Goal: Complete application form: Complete application form

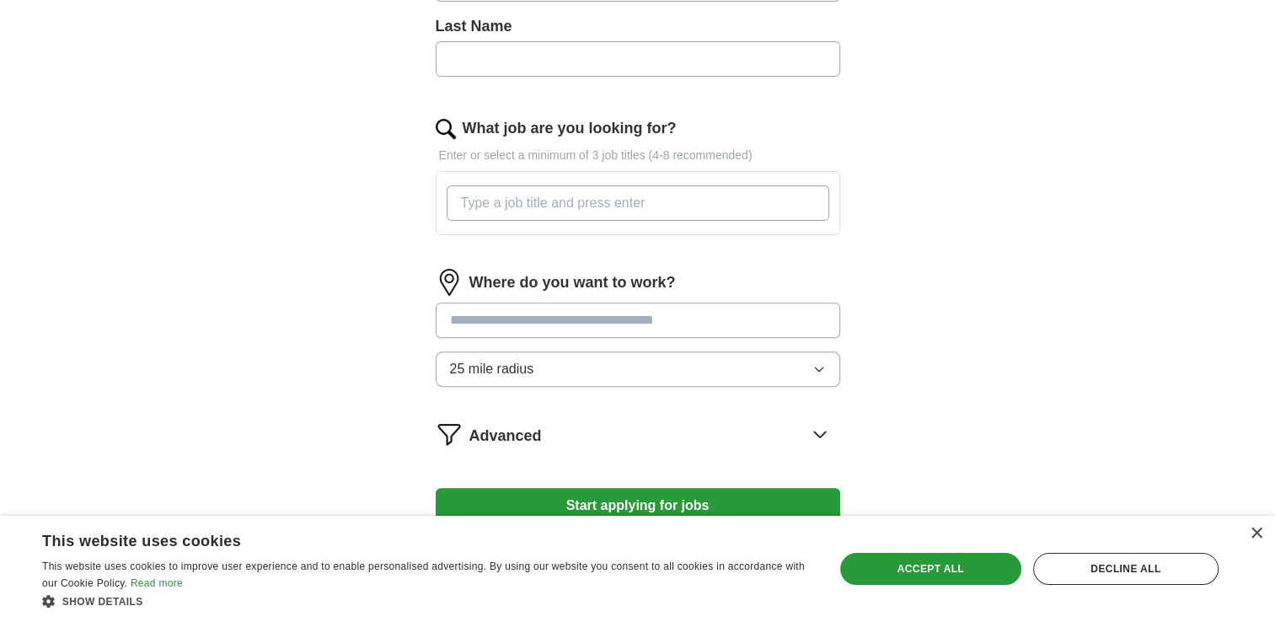
scroll to position [517, 0]
click at [647, 206] on input "What job are you looking for?" at bounding box center [637, 201] width 382 height 35
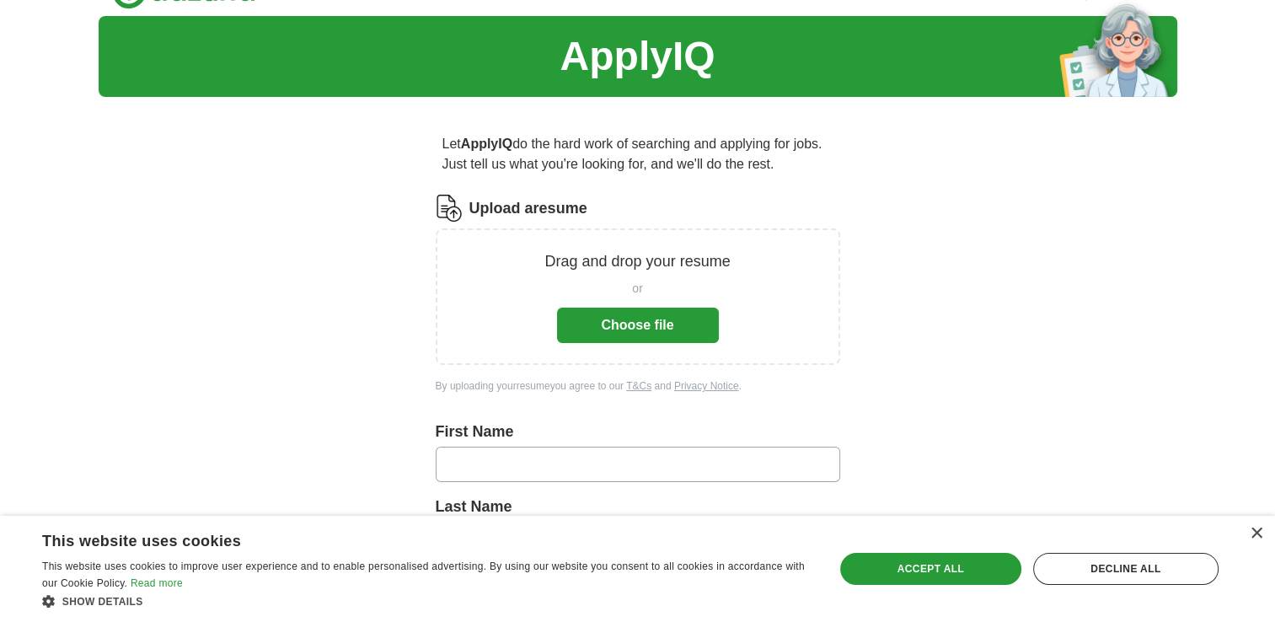
scroll to position [34, 0]
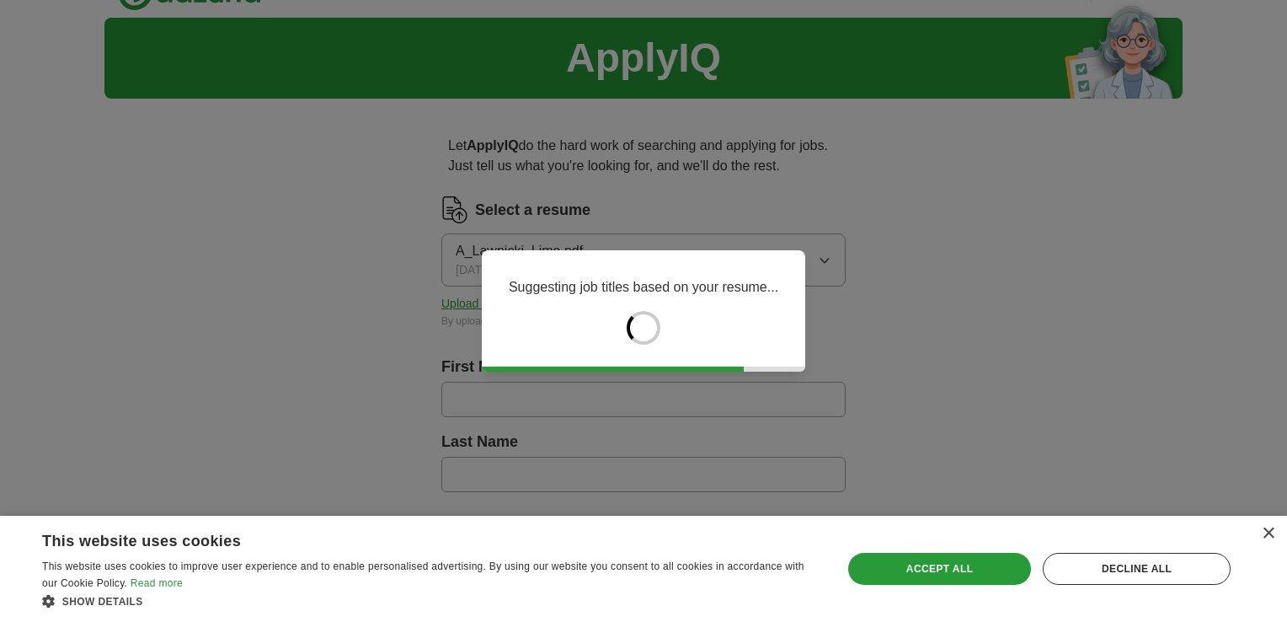
type input "******"
type input "********"
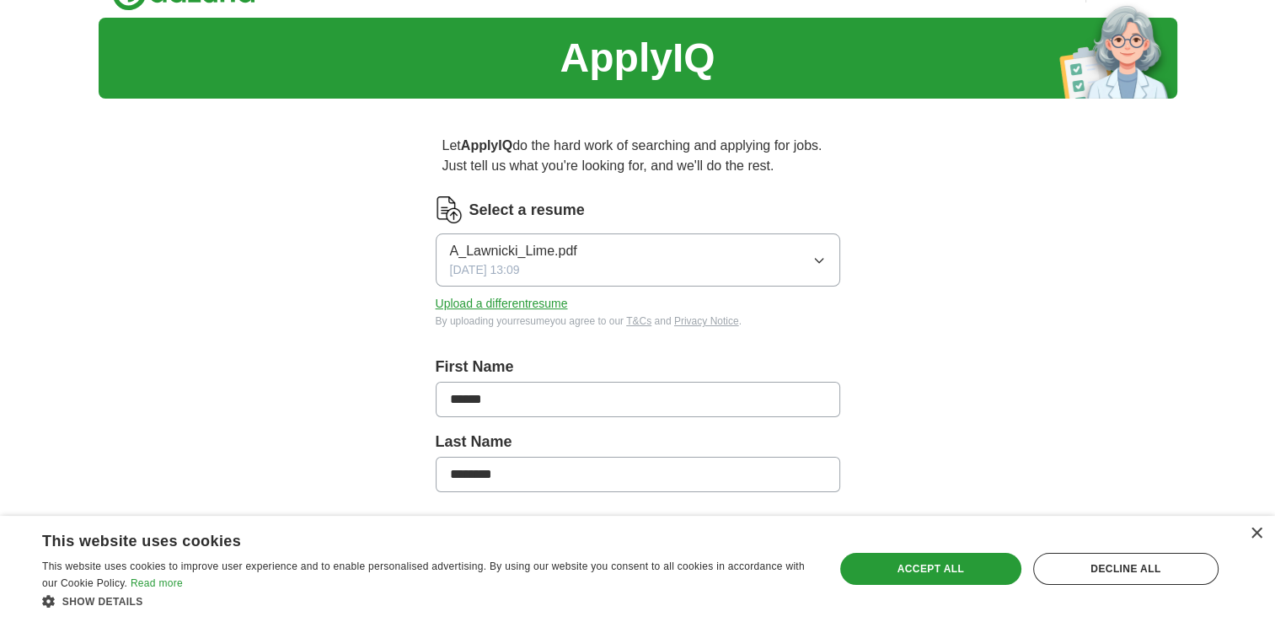
click at [814, 254] on icon "button" at bounding box center [818, 260] width 13 height 13
click at [954, 281] on div "ApplyIQ Let ApplyIQ do the hard work of searching and applying for jobs. Just t…" at bounding box center [638, 614] width 1078 height 1193
click at [510, 301] on button "Upload a different resume" at bounding box center [502, 304] width 132 height 18
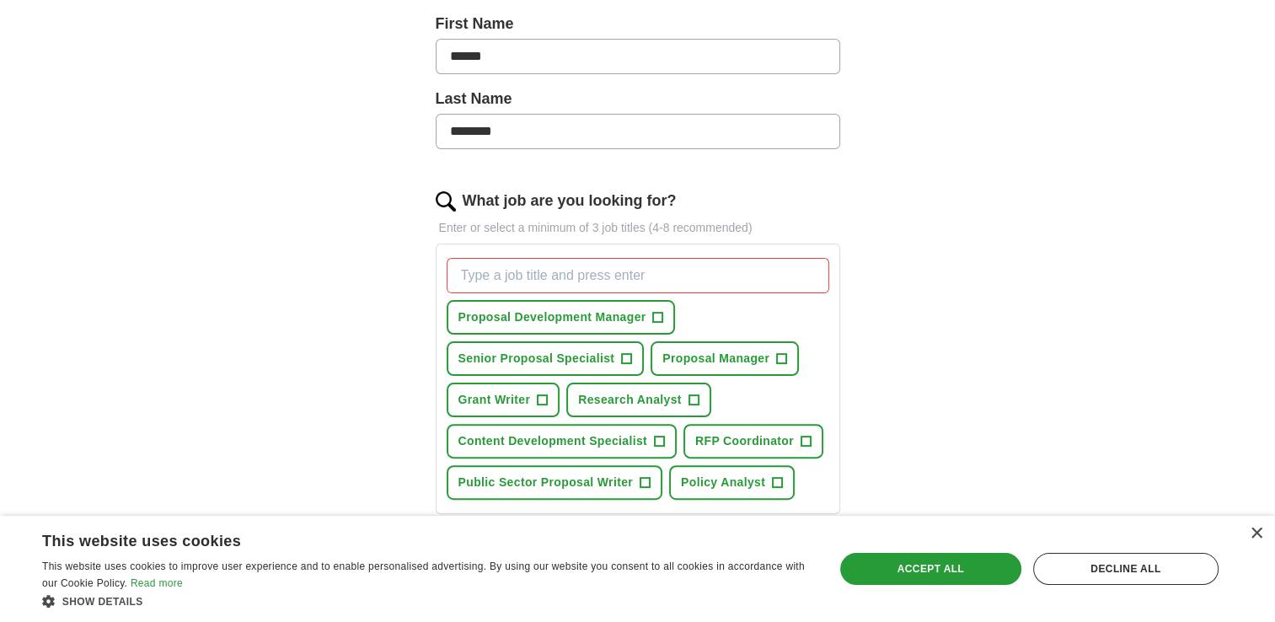
scroll to position [420, 0]
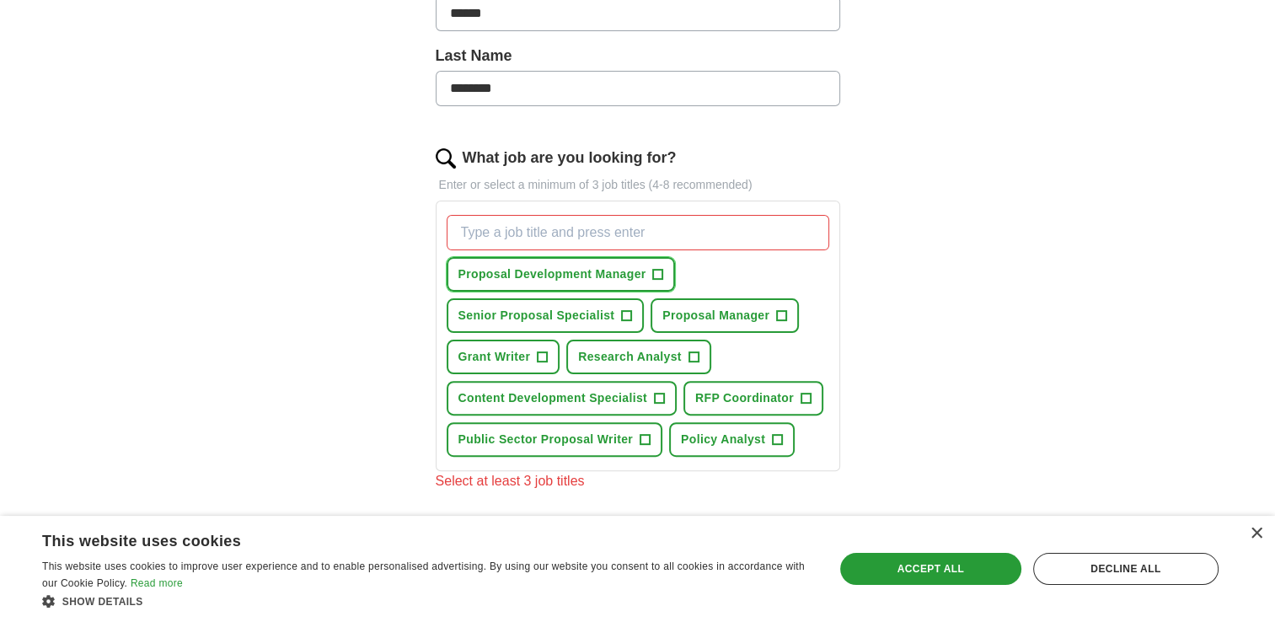
click at [653, 275] on span "+" at bounding box center [658, 274] width 10 height 13
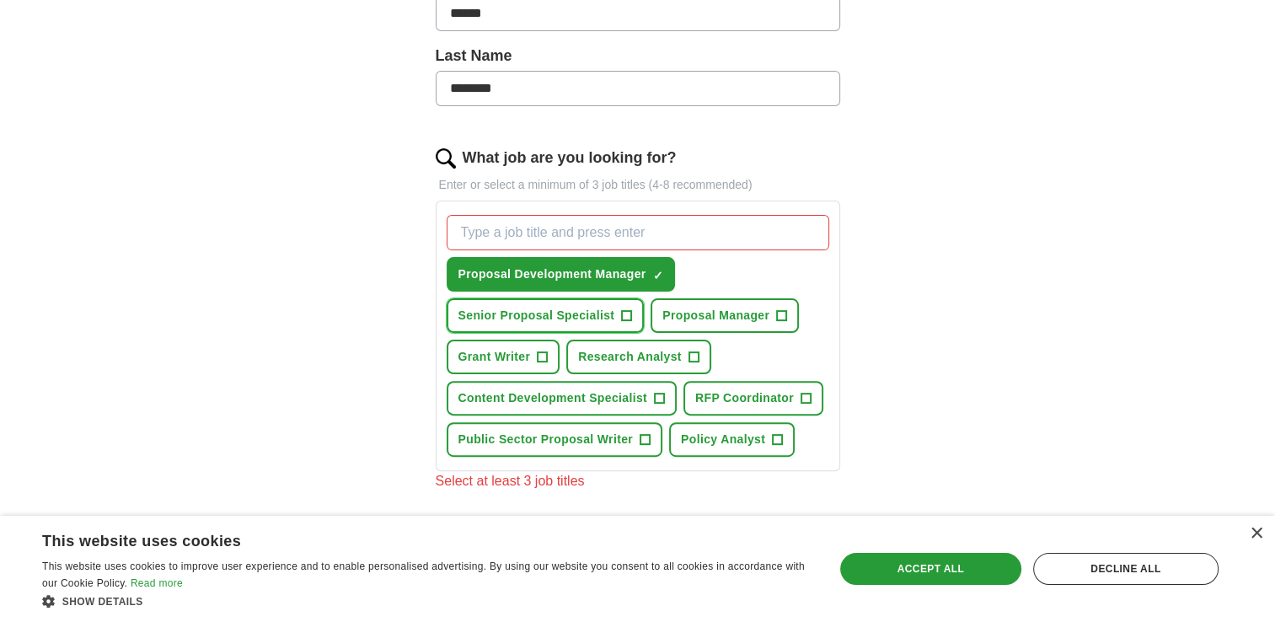
click at [623, 313] on span "+" at bounding box center [627, 315] width 10 height 13
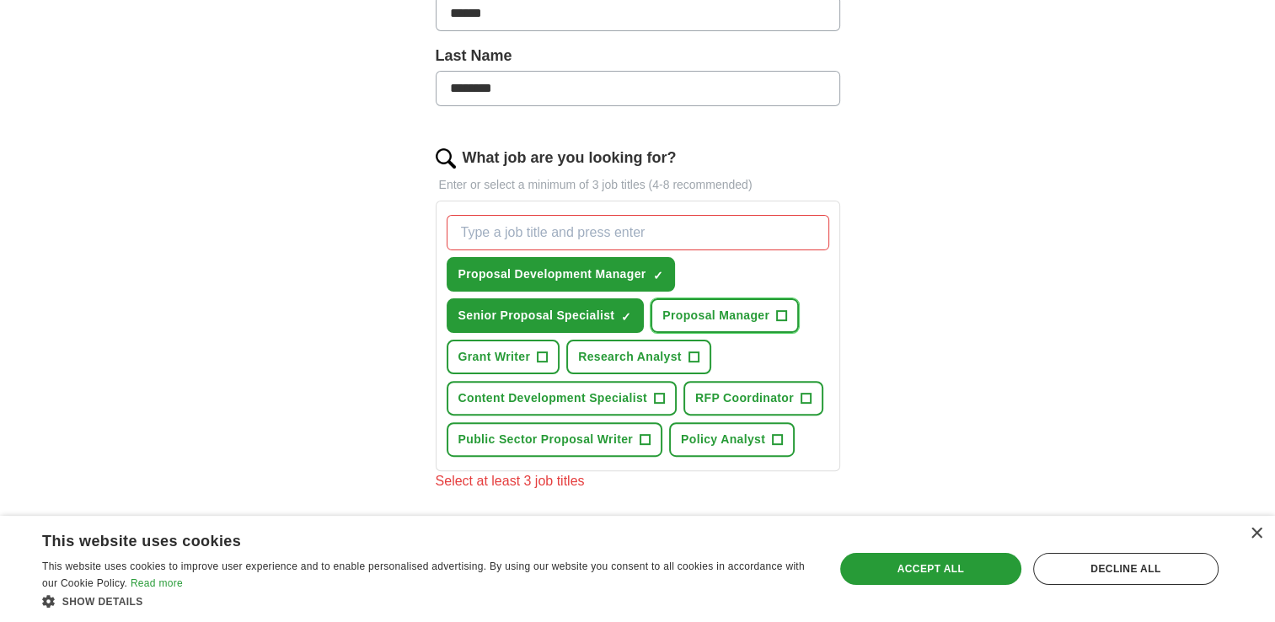
click at [733, 317] on span "Proposal Manager" at bounding box center [715, 316] width 107 height 18
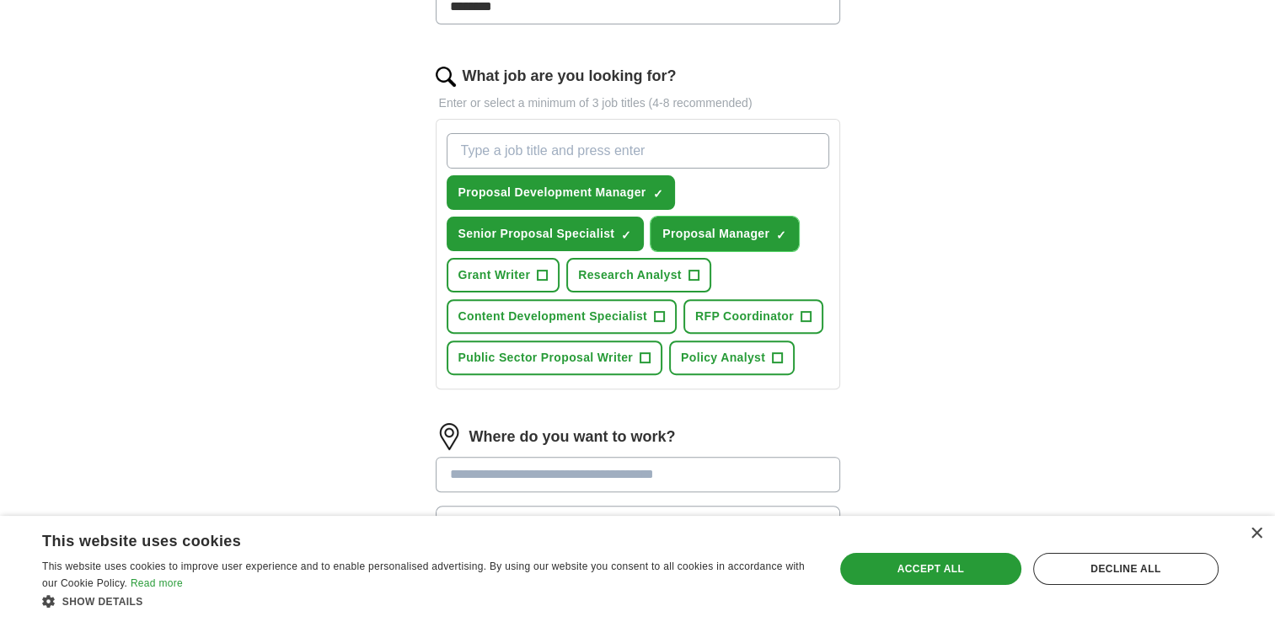
scroll to position [519, 0]
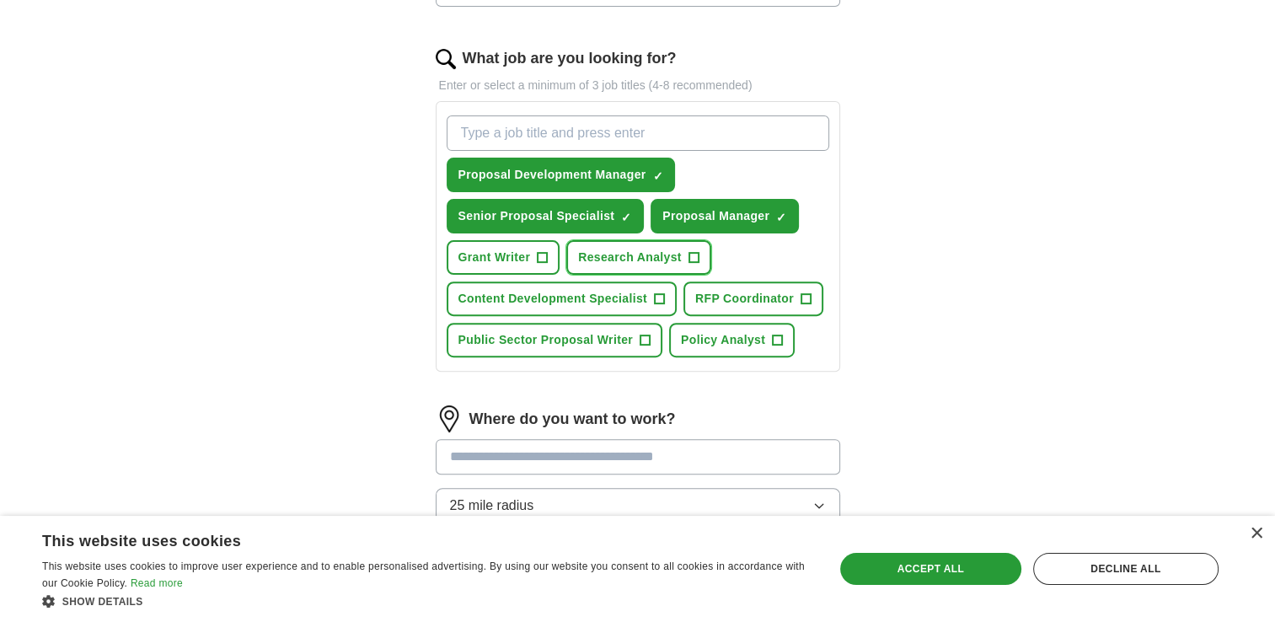
click at [641, 255] on span "Research Analyst" at bounding box center [630, 258] width 104 height 18
click at [708, 345] on button "Policy Analyst +" at bounding box center [732, 340] width 126 height 35
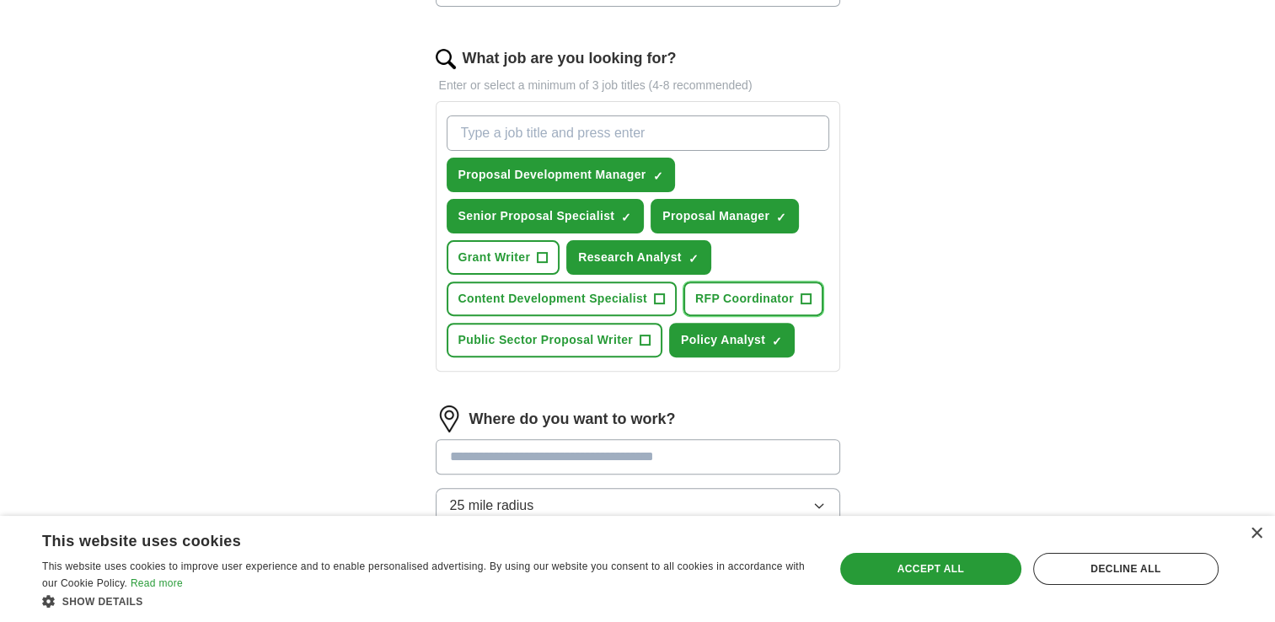
click at [785, 302] on span "RFP Coordinator" at bounding box center [744, 299] width 99 height 18
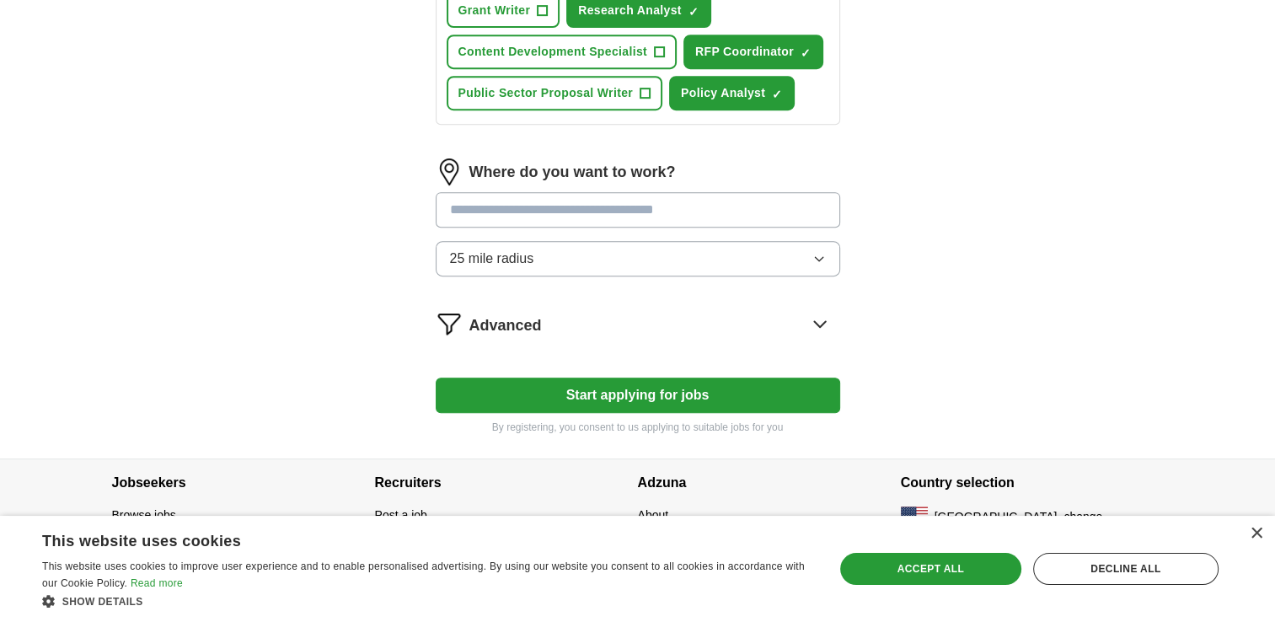
click at [709, 326] on div "Advanced" at bounding box center [654, 323] width 371 height 27
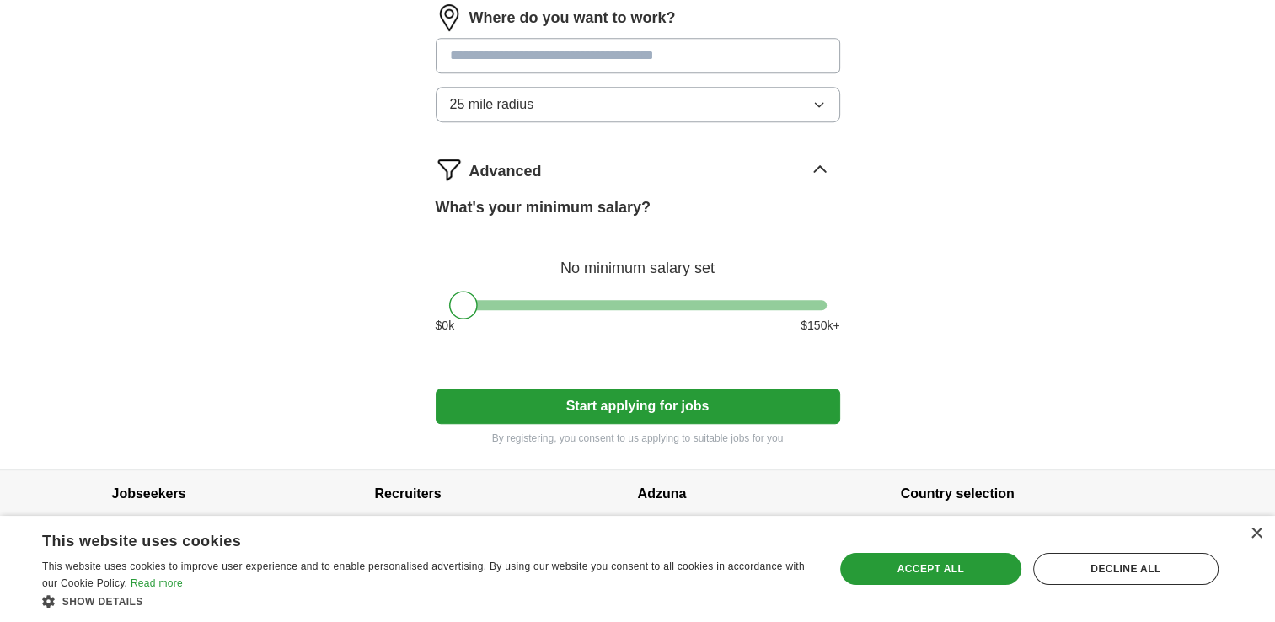
scroll to position [931, 0]
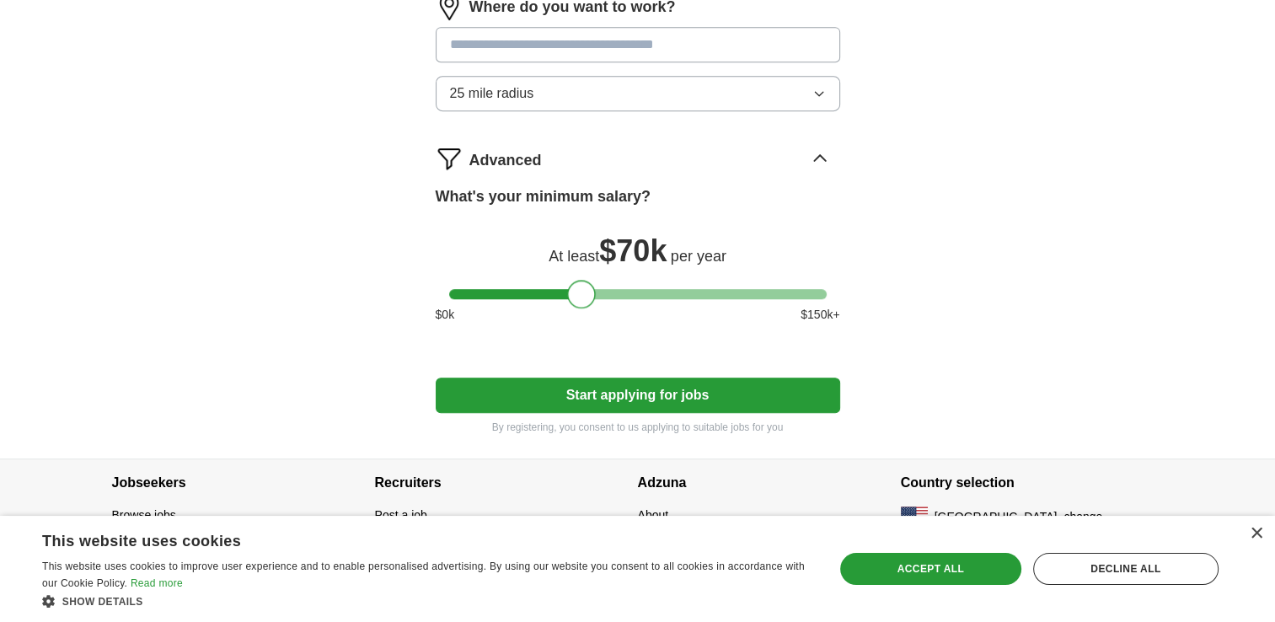
drag, startPoint x: 463, startPoint y: 283, endPoint x: 582, endPoint y: 295, distance: 119.4
click at [582, 295] on div at bounding box center [581, 294] width 29 height 29
click at [683, 379] on button "Start applying for jobs" at bounding box center [638, 394] width 404 height 35
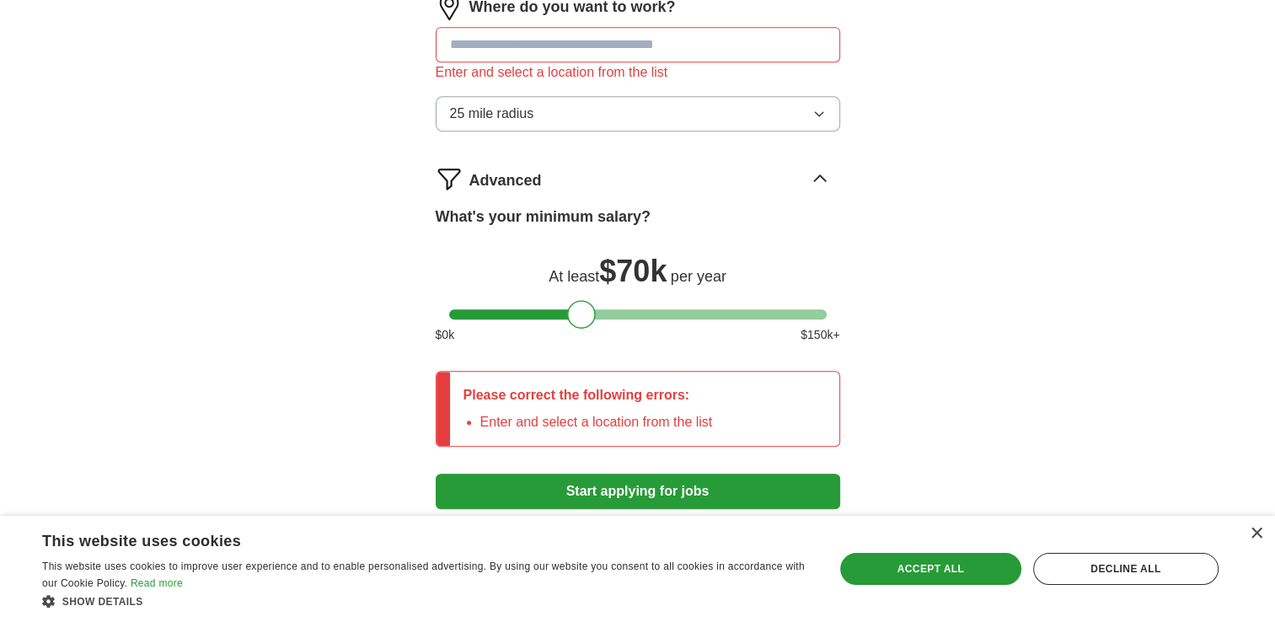
click at [553, 42] on input at bounding box center [638, 44] width 404 height 35
type input "*"
type input "*******"
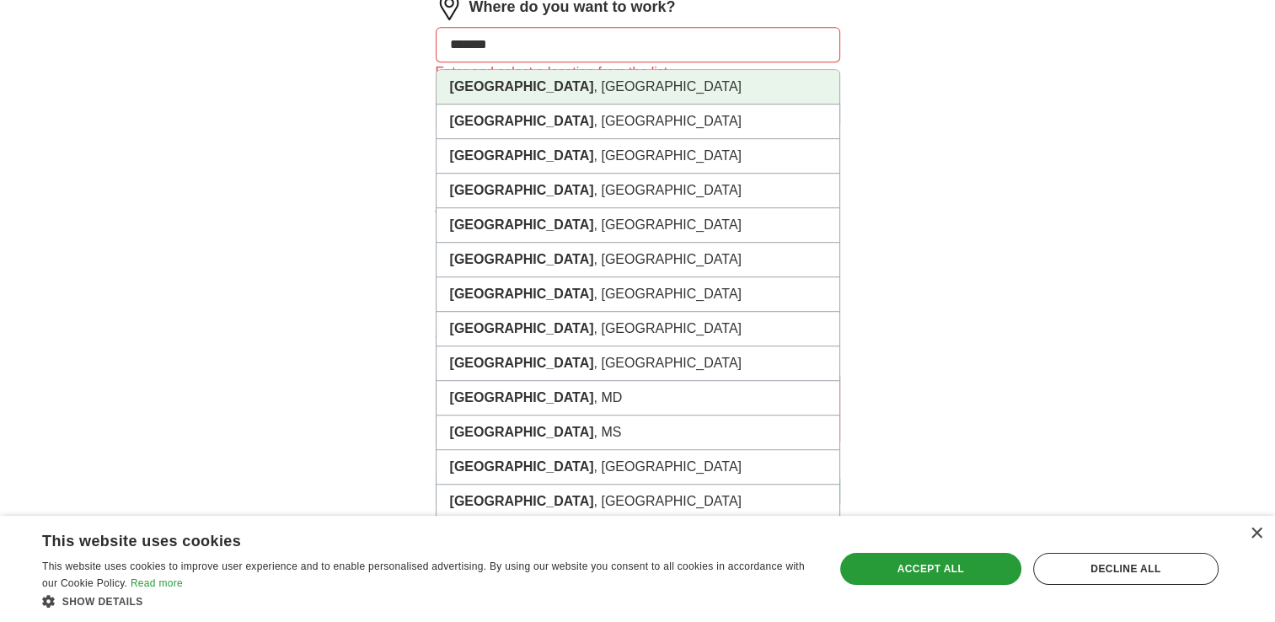
click at [620, 83] on li "Madison , WI" at bounding box center [637, 87] width 403 height 35
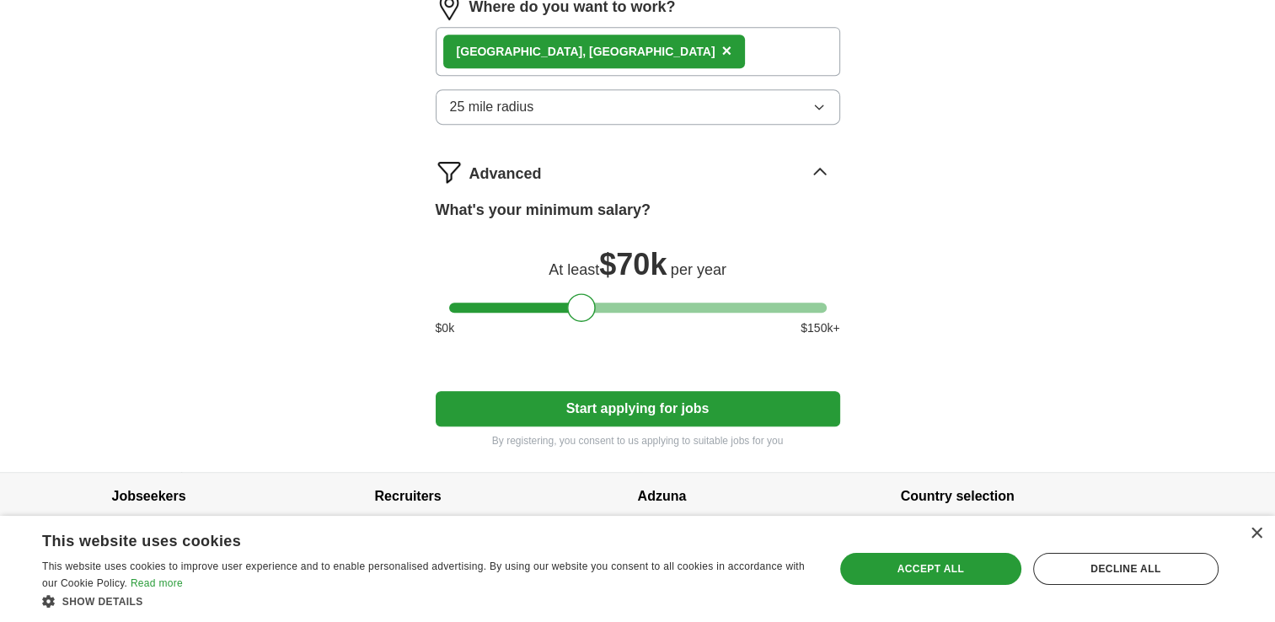
click at [605, 94] on button "25 mile radius" at bounding box center [638, 106] width 404 height 35
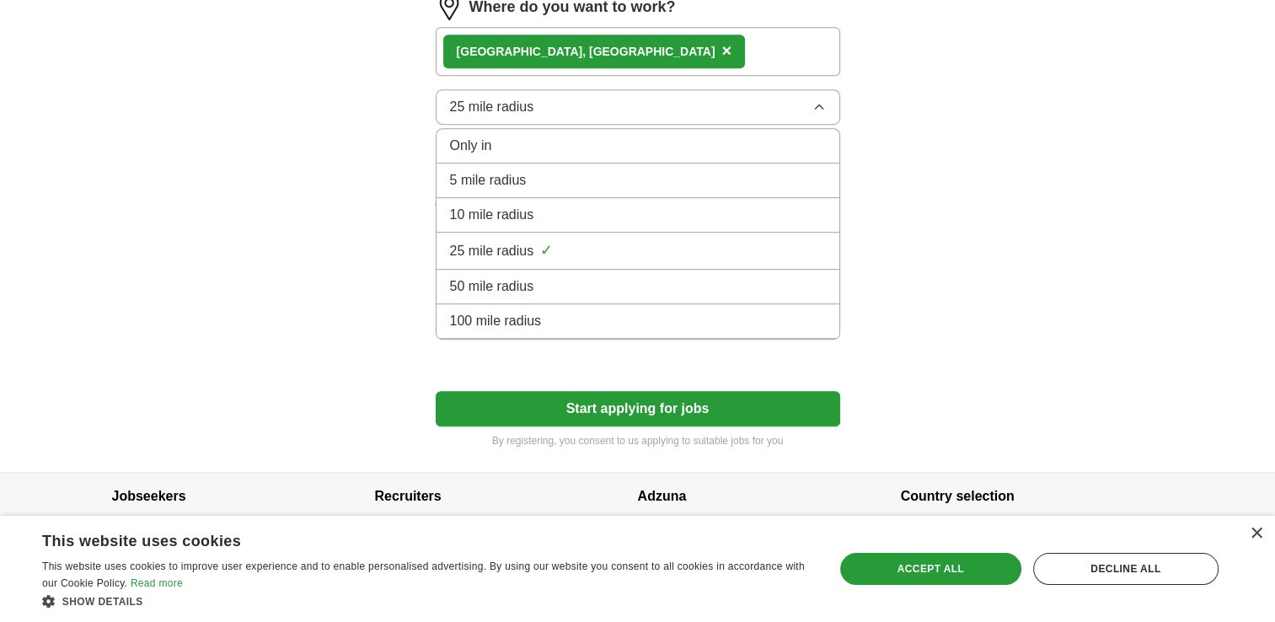
click at [605, 313] on div "100 mile radius" at bounding box center [638, 321] width 376 height 20
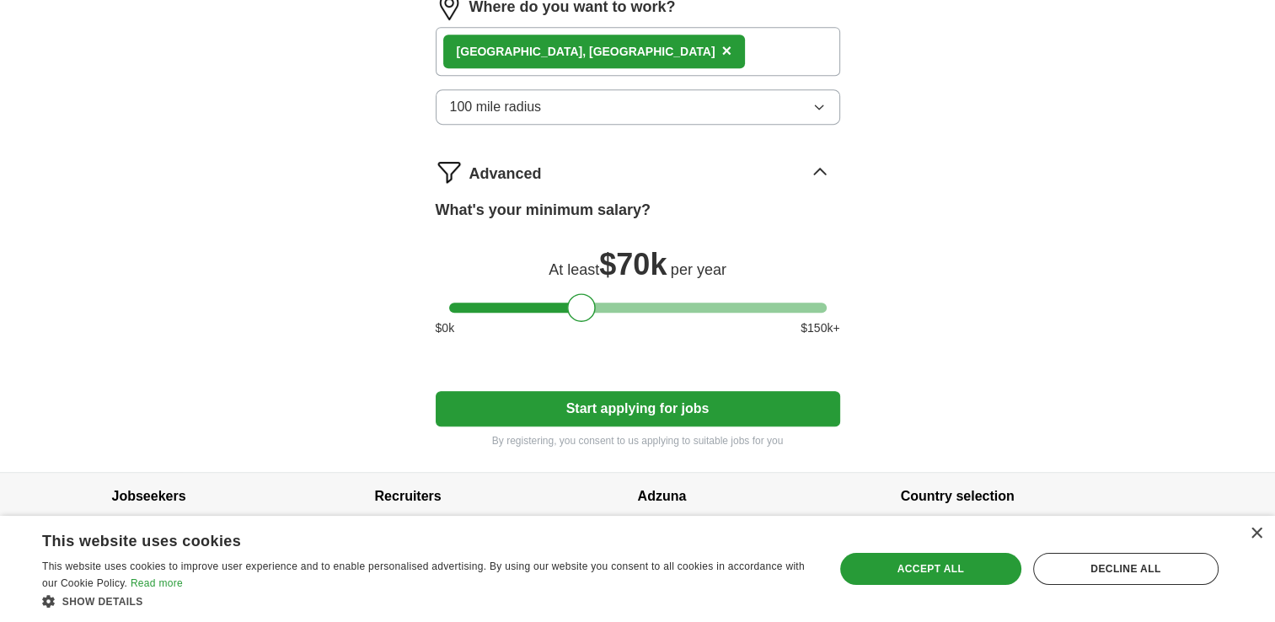
click at [647, 408] on button "Start applying for jobs" at bounding box center [638, 408] width 404 height 35
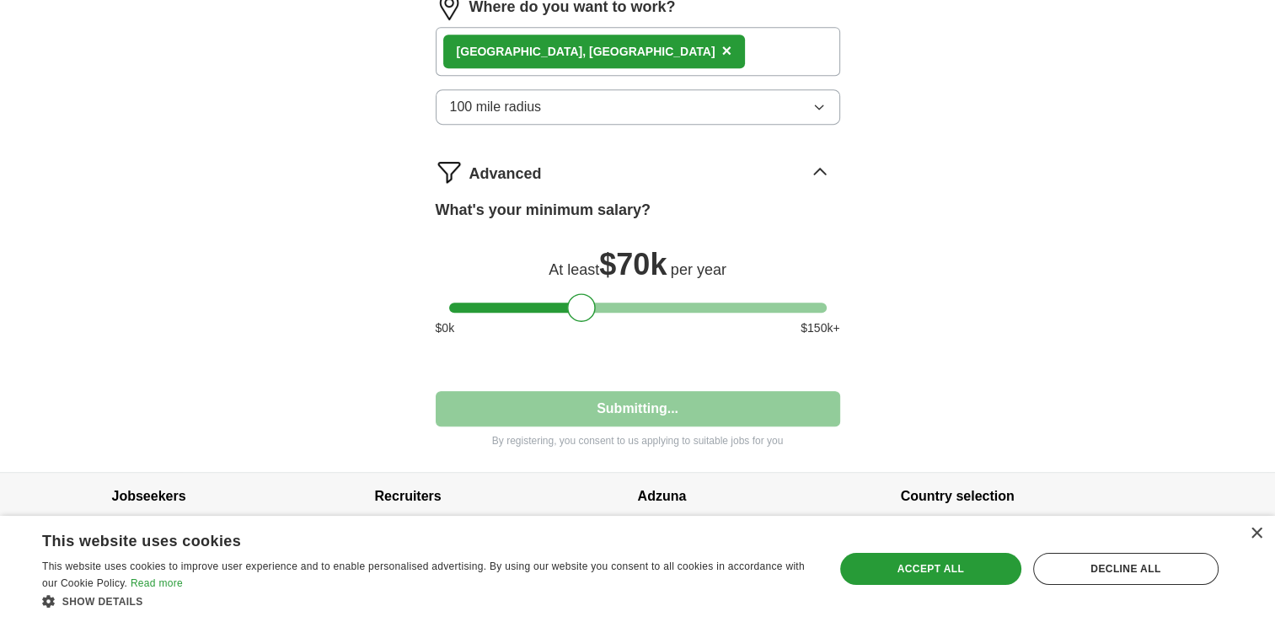
select select "**"
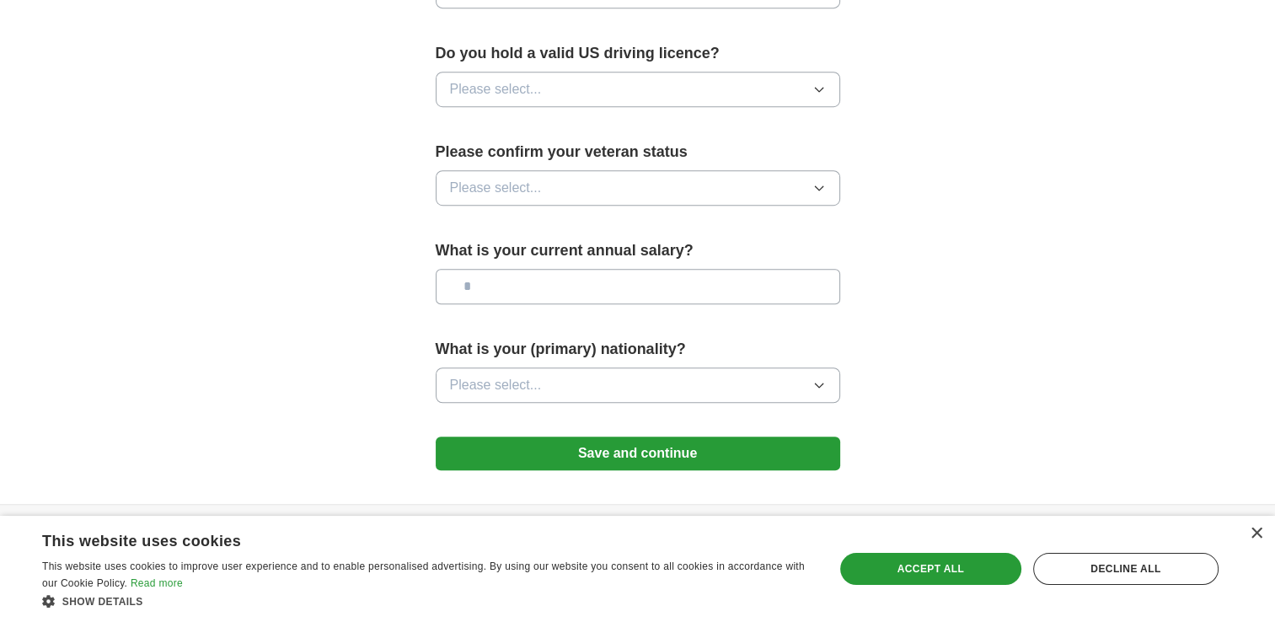
scroll to position [1105, 0]
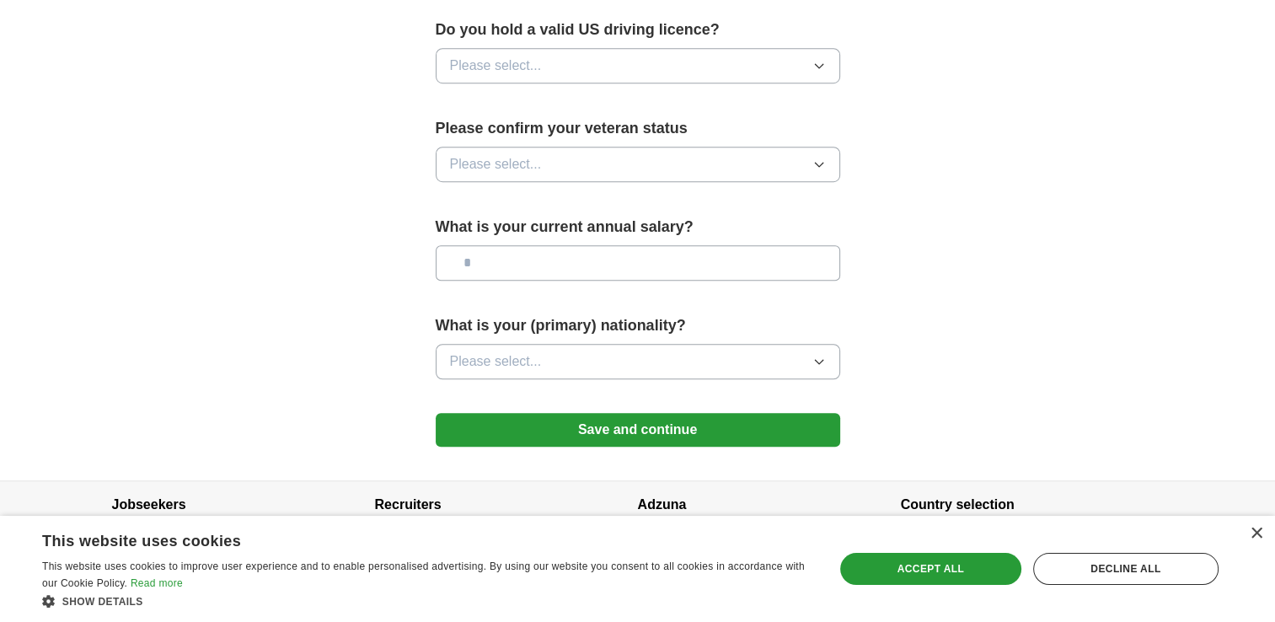
click at [610, 413] on button "Save and continue" at bounding box center [638, 430] width 404 height 34
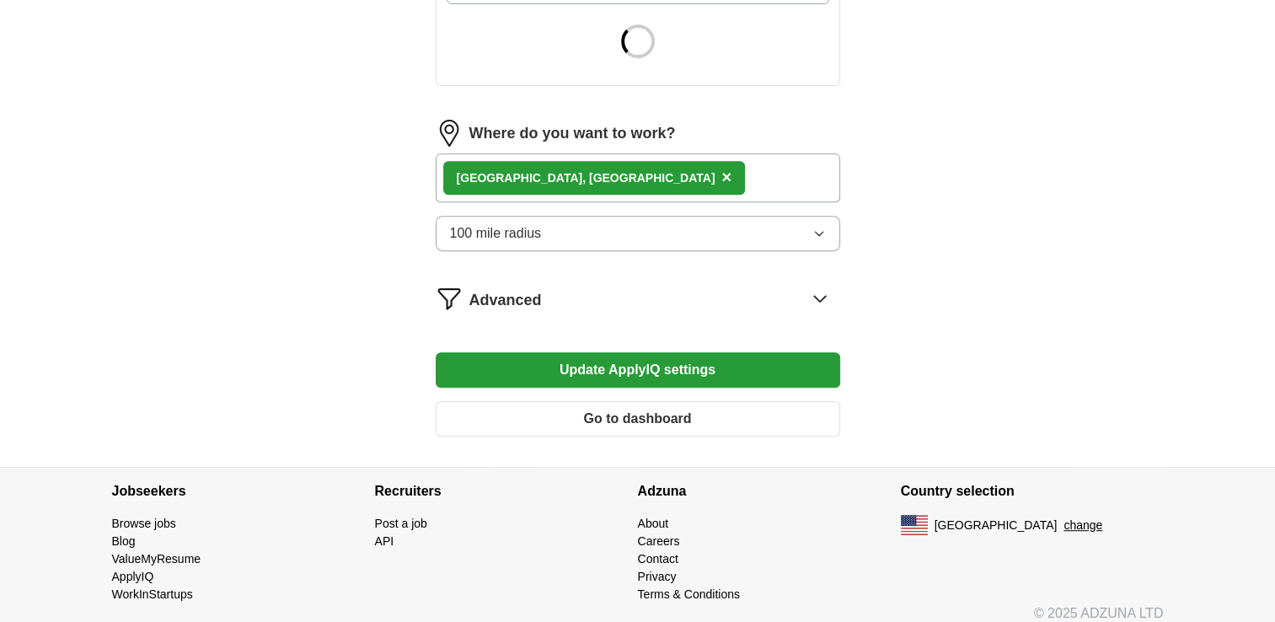
scroll to position [677, 0]
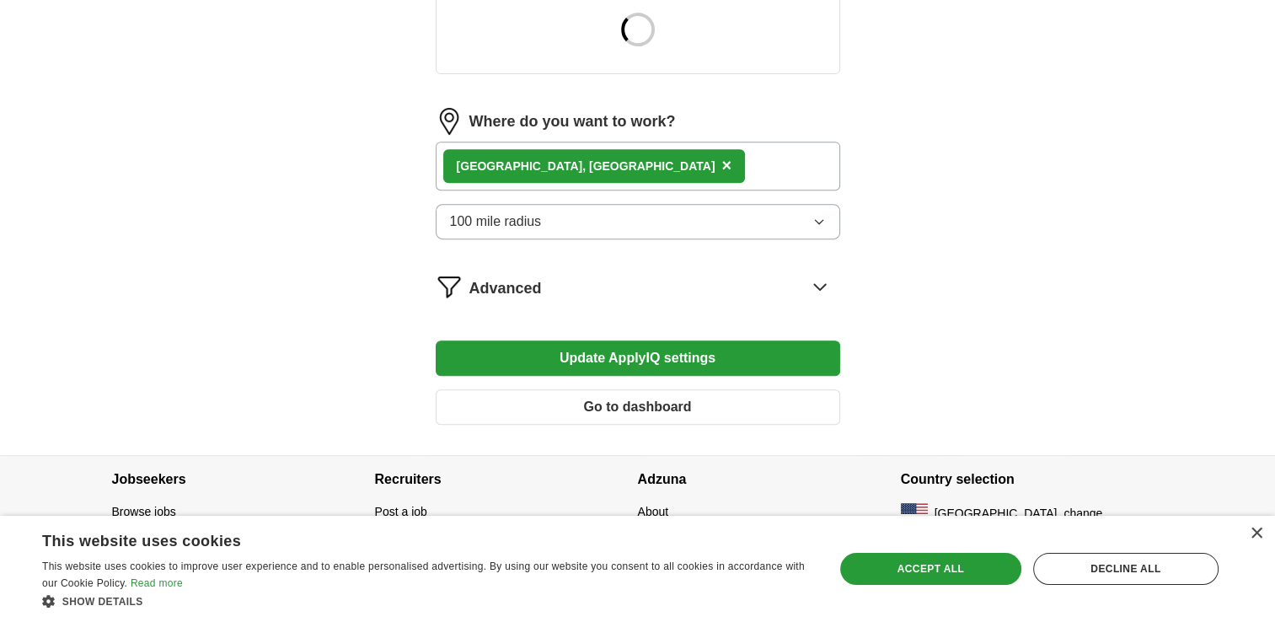
click at [687, 359] on button "Update ApplyIQ settings" at bounding box center [638, 357] width 404 height 35
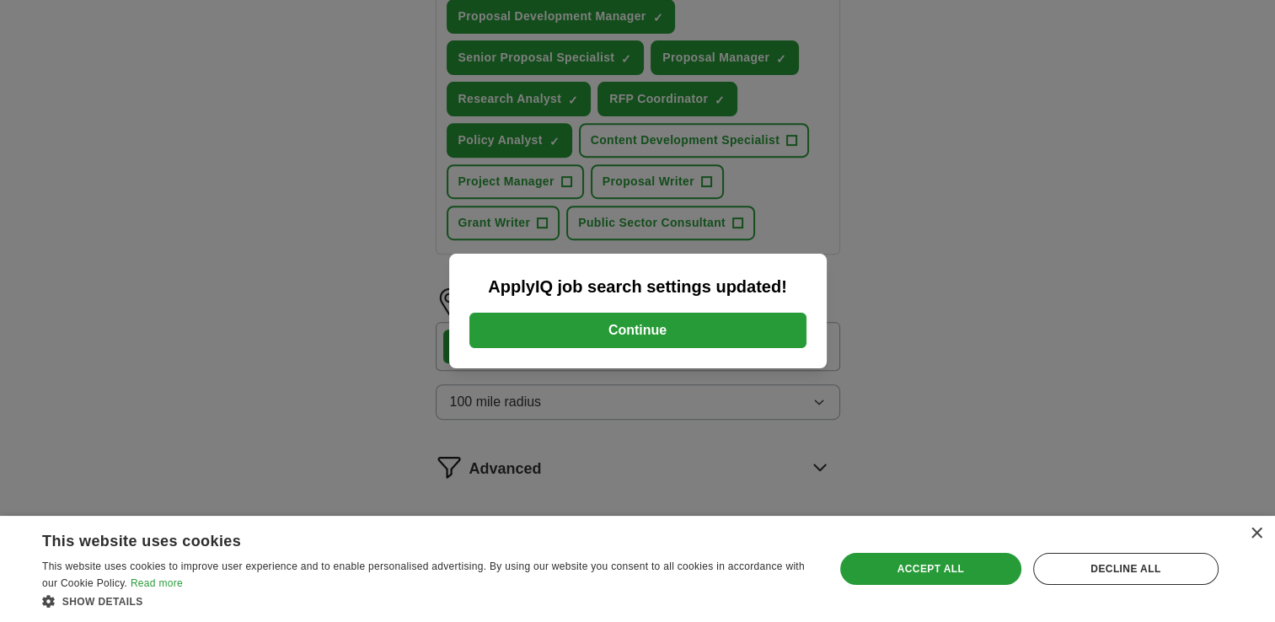
click at [671, 340] on button "Continue" at bounding box center [637, 330] width 337 height 35
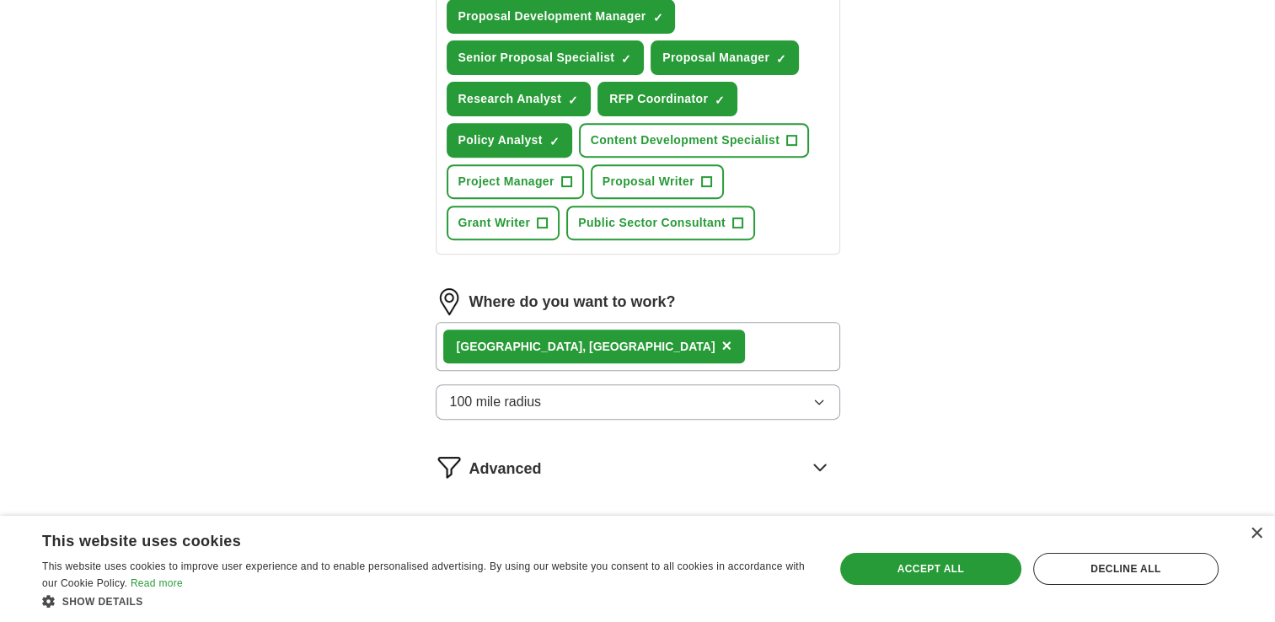
scroll to position [852, 0]
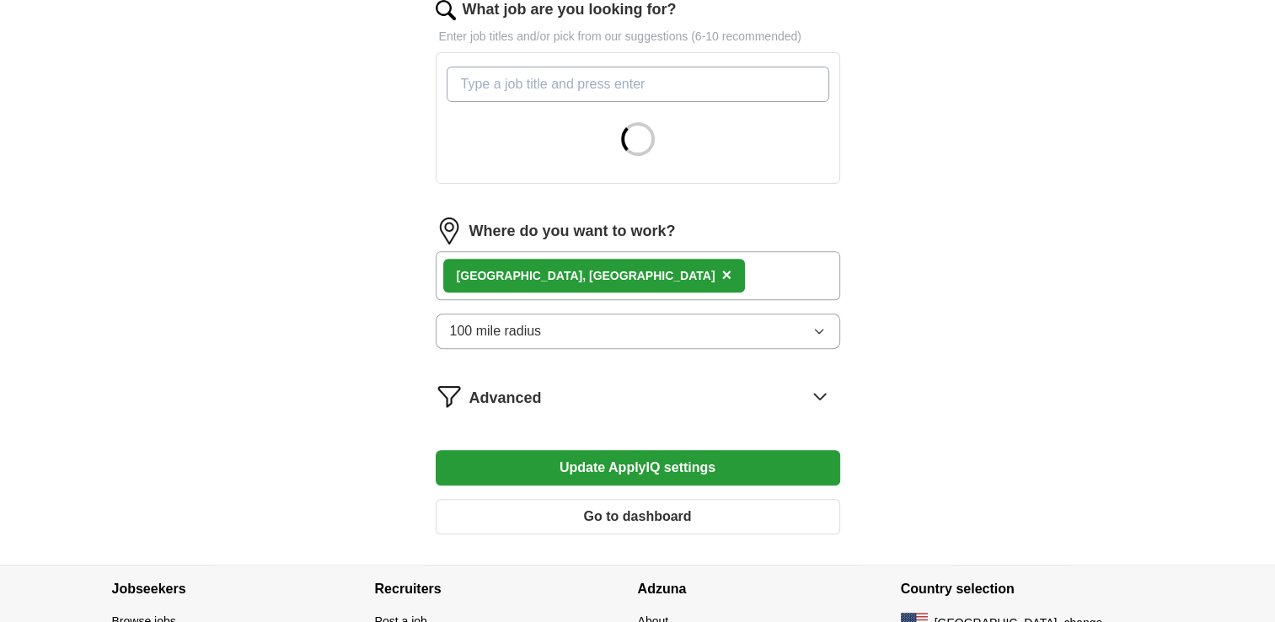
scroll to position [677, 0]
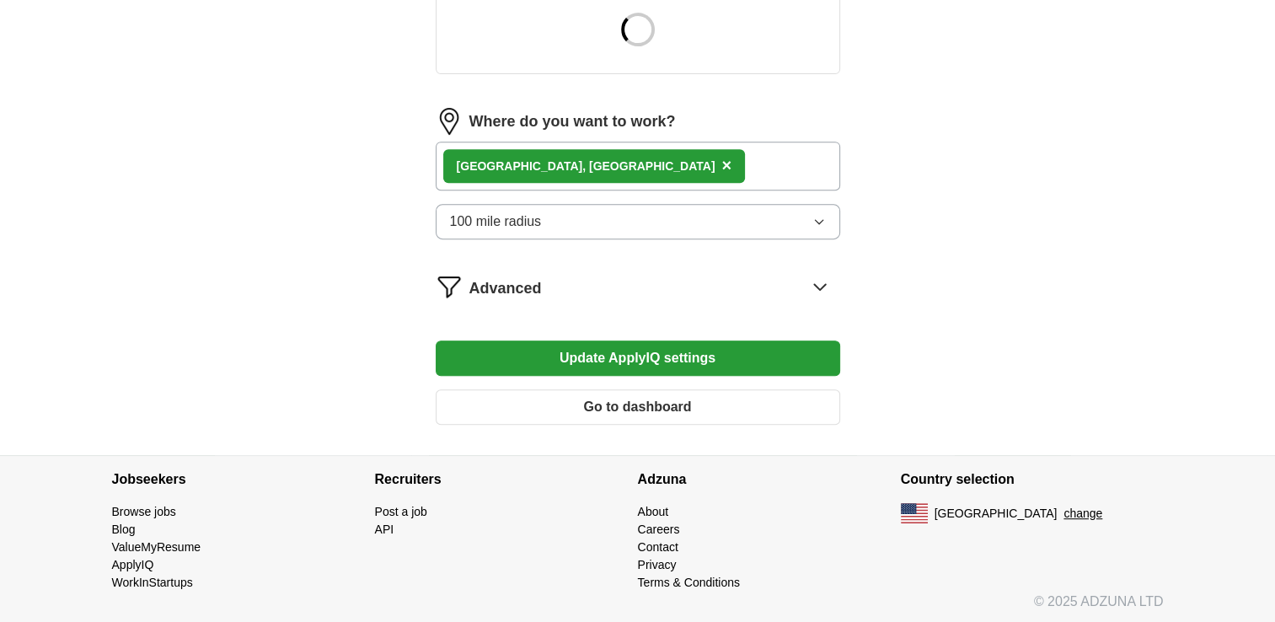
click at [625, 288] on div "Advanced" at bounding box center [654, 286] width 371 height 27
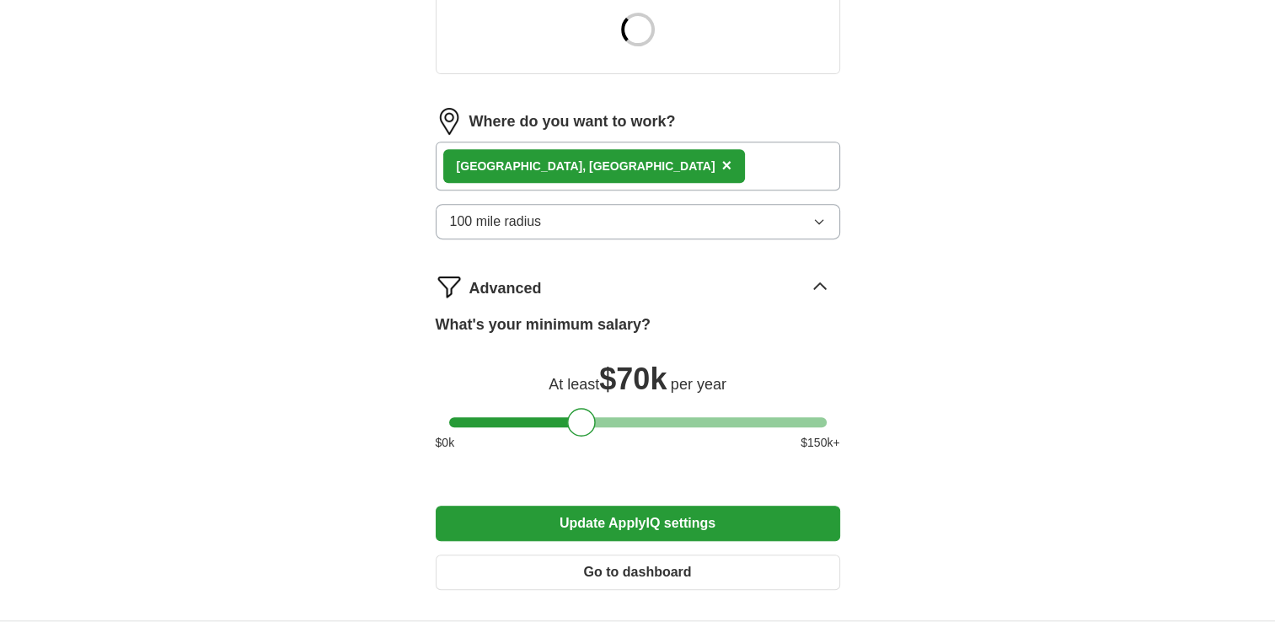
click at [621, 569] on button "Go to dashboard" at bounding box center [638, 571] width 404 height 35
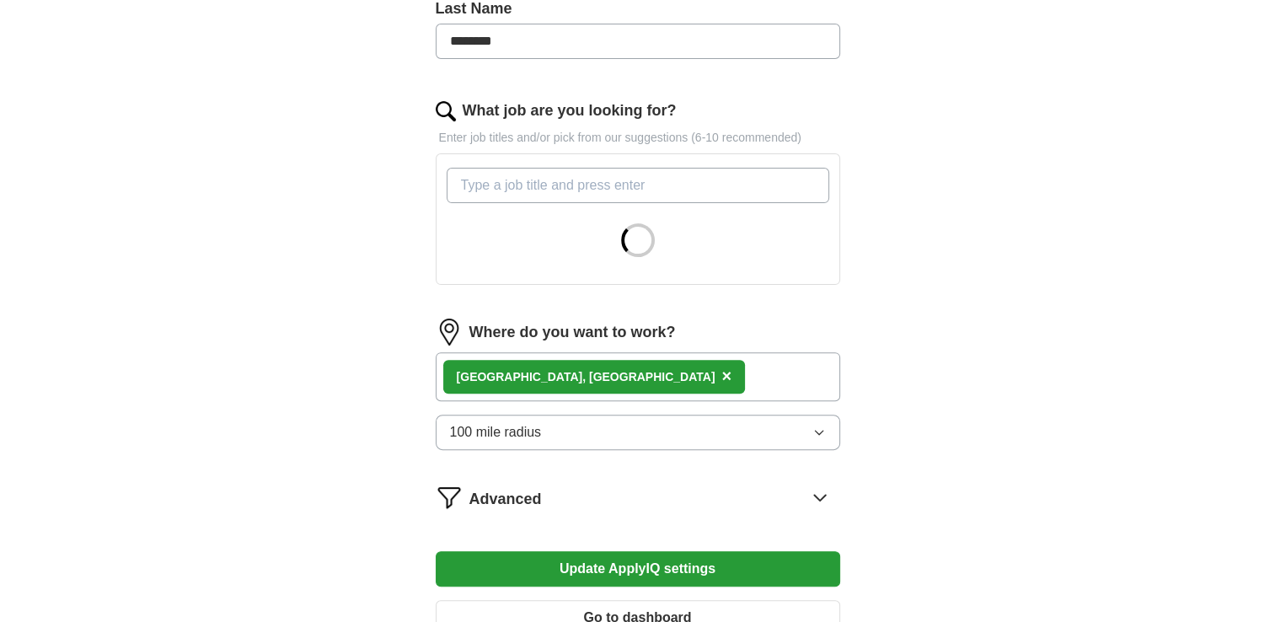
scroll to position [588, 0]
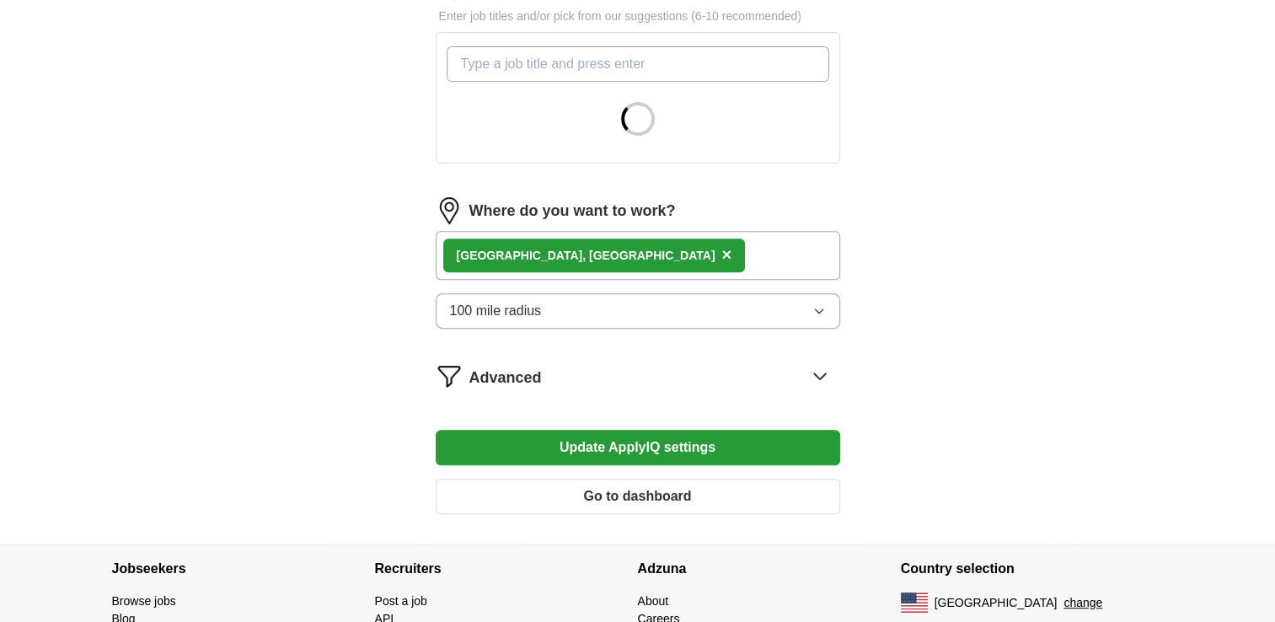
click at [623, 254] on div "Madison, WI ×" at bounding box center [638, 255] width 404 height 49
click at [601, 254] on div "Madison, WI ×" at bounding box center [638, 255] width 404 height 49
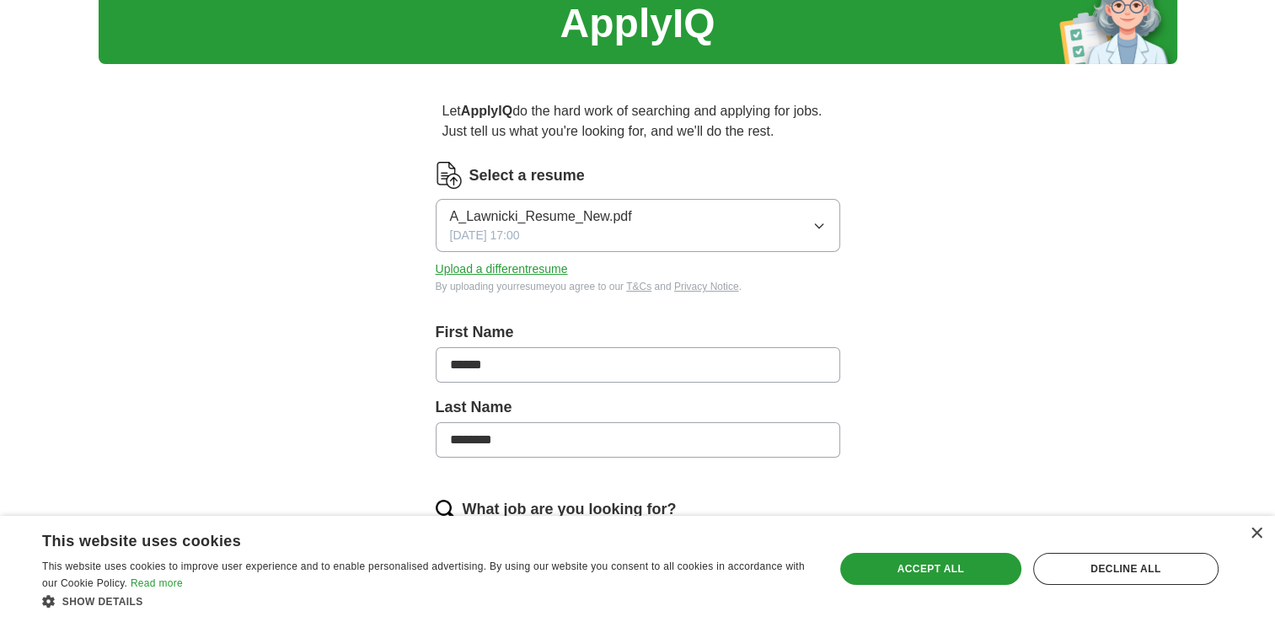
scroll to position [0, 0]
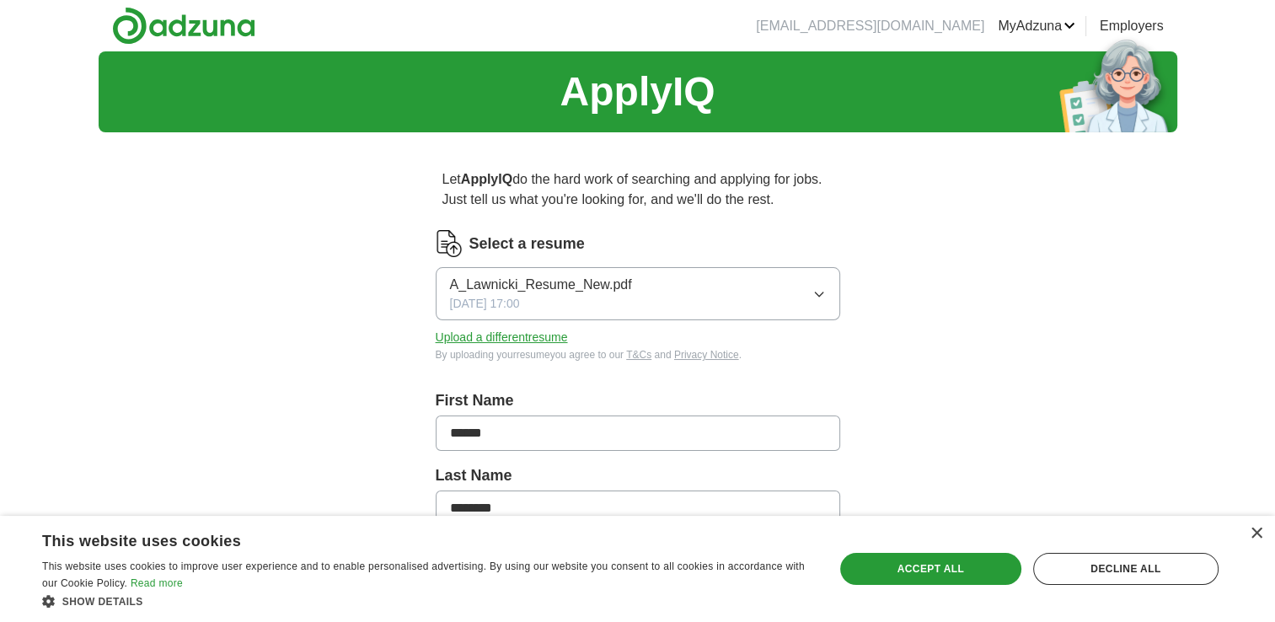
click at [0, 0] on link "Preferences" at bounding box center [0, 0] width 0 height 0
